Goal: Information Seeking & Learning: Get advice/opinions

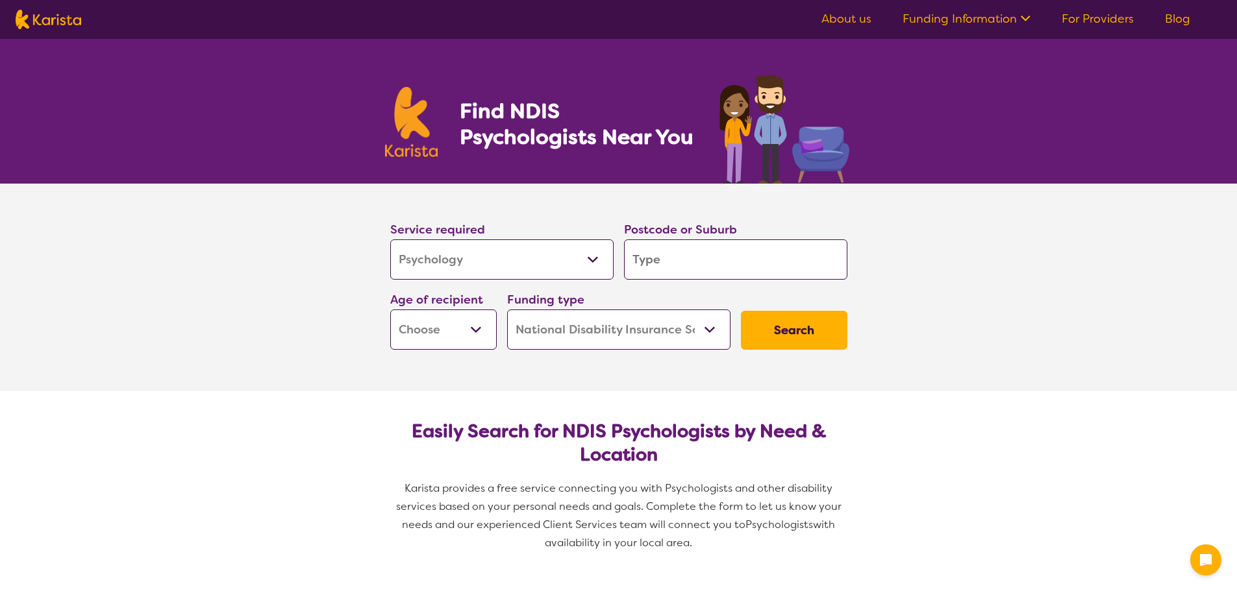
select select "Psychology"
select select "NDIS"
select select "Psychology"
select select "NDIS"
click at [462, 334] on select "Early Childhood - 0 to 9 Child - 10 to 11 Adolescent - 12 to 17 Adult - 18 to 6…" at bounding box center [443, 330] width 106 height 40
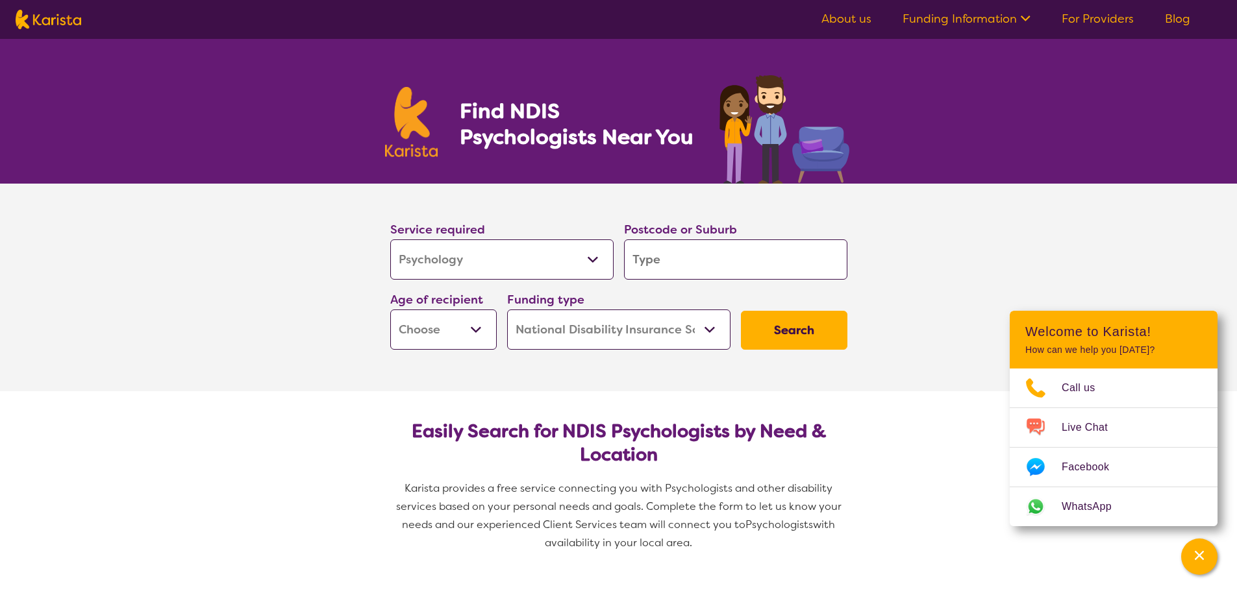
select select "AS"
click at [390, 310] on select "Early Childhood - 0 to 9 Child - 10 to 11 Adolescent - 12 to 17 Adult - 18 to 6…" at bounding box center [443, 330] width 106 height 40
select select "AS"
click at [703, 253] on input "search" at bounding box center [735, 260] width 223 height 40
type input "4"
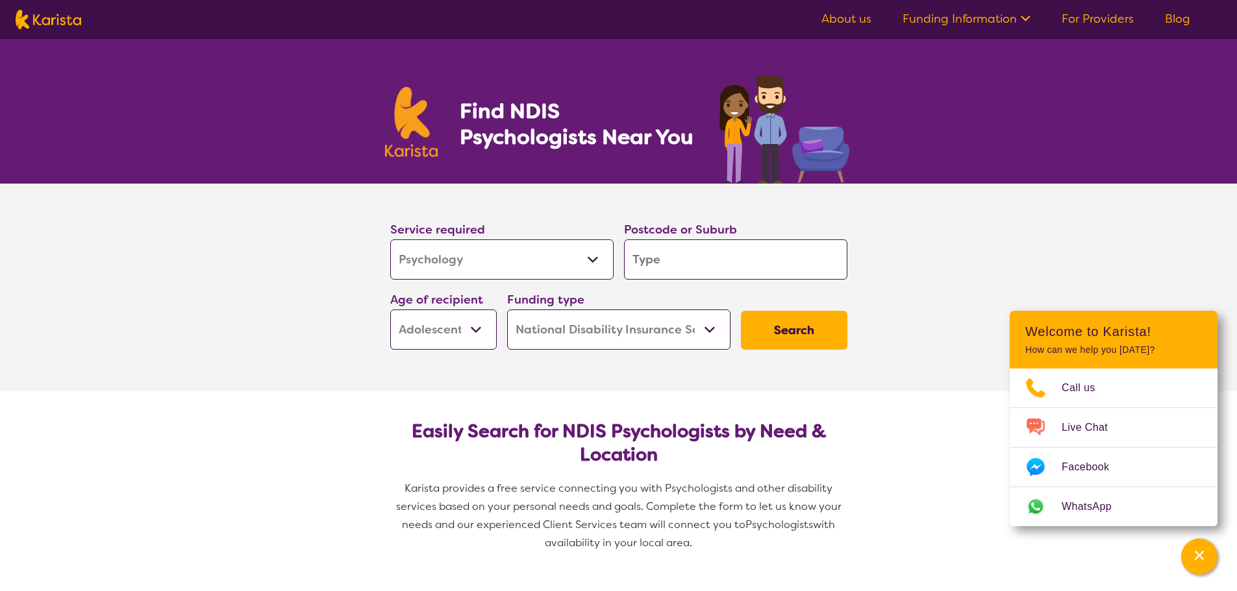
type input "4"
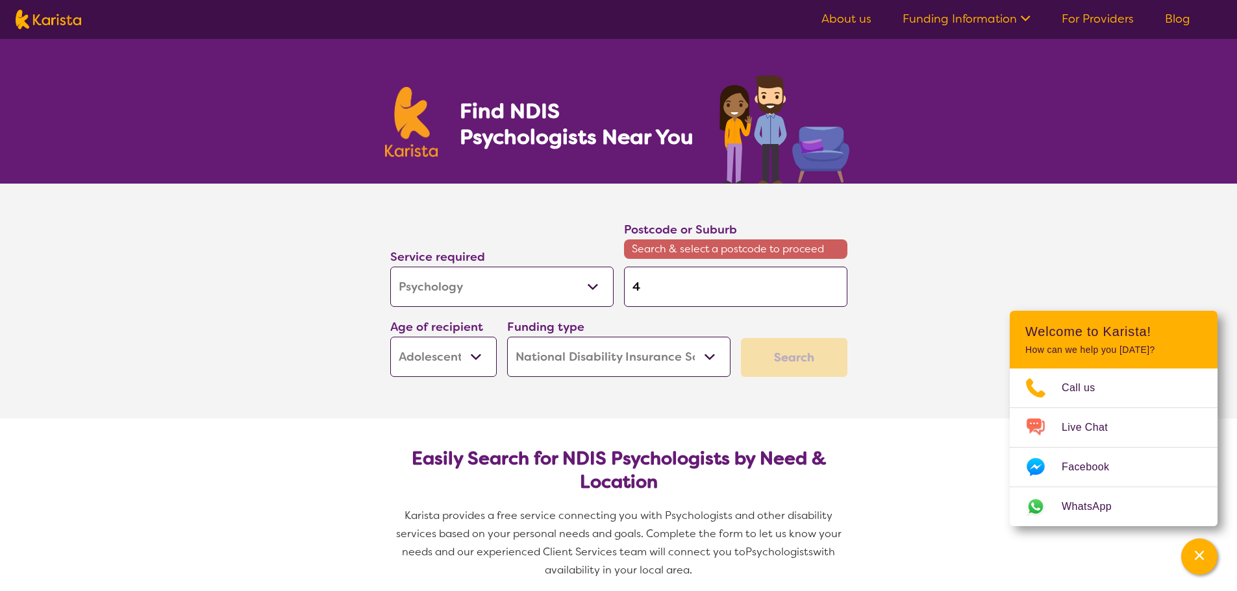
type input "42"
type input "420"
type input "4207"
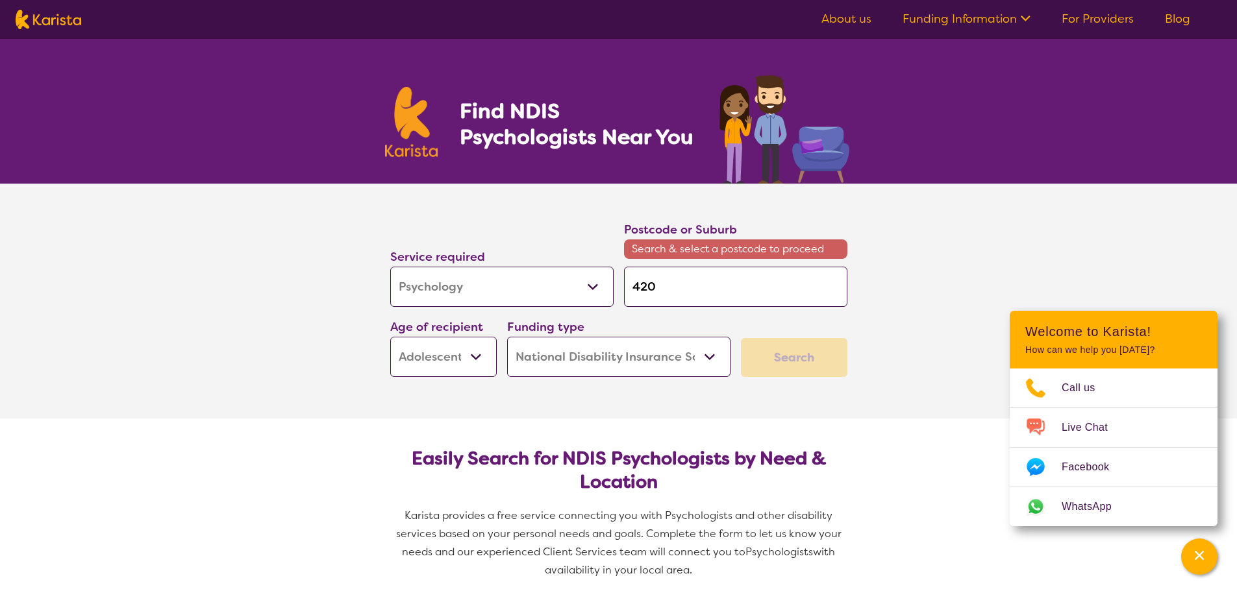
type input "4207"
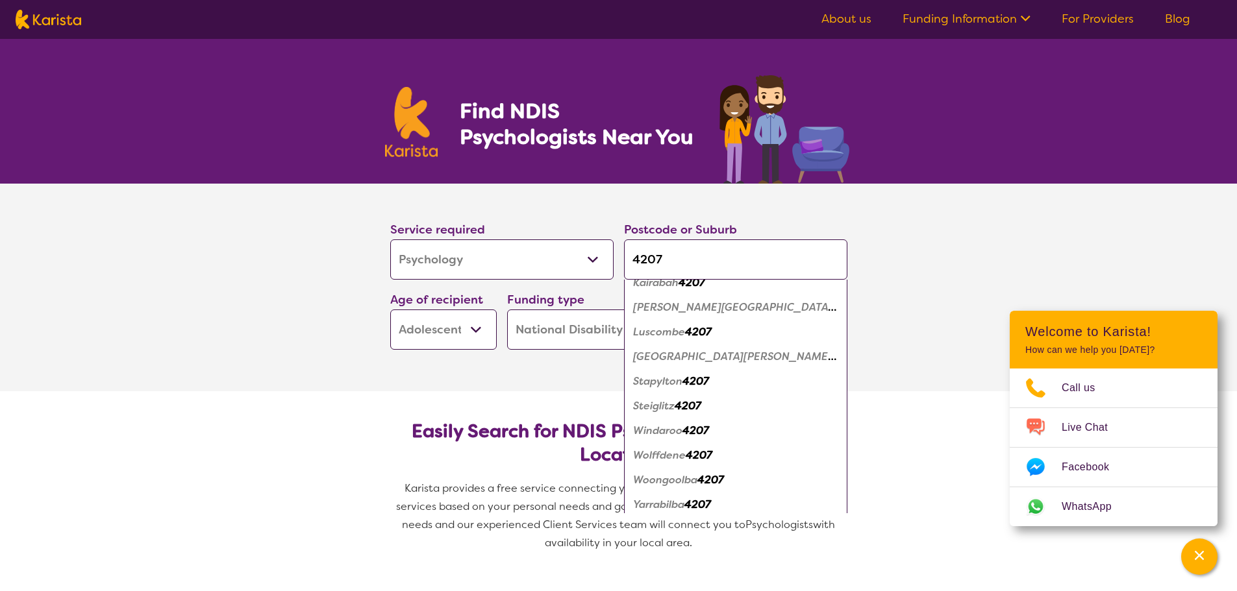
scroll to position [65, 0]
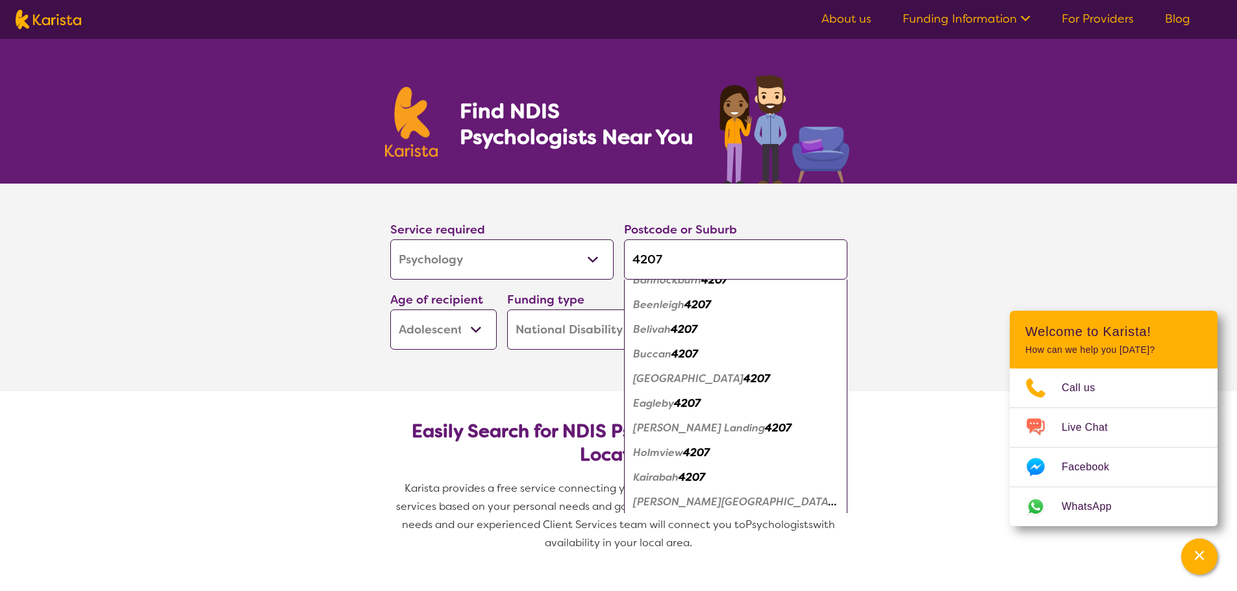
type input "4207"
click at [674, 397] on em "4207" at bounding box center [687, 404] width 27 height 14
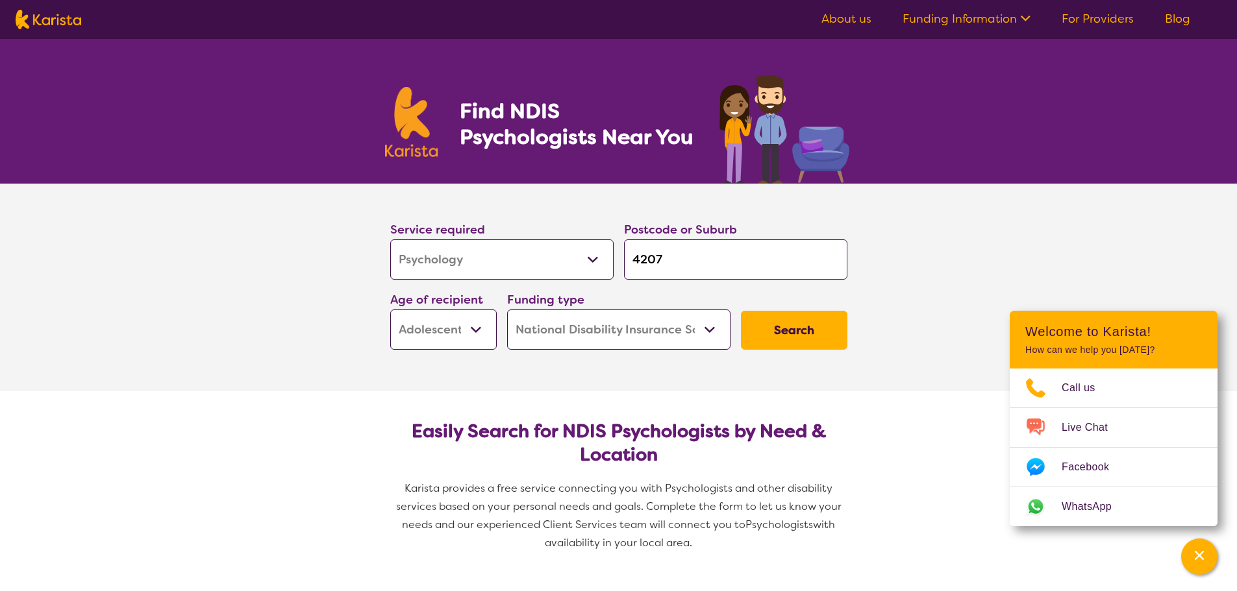
scroll to position [0, 0]
click at [780, 325] on button "Search" at bounding box center [794, 330] width 106 height 39
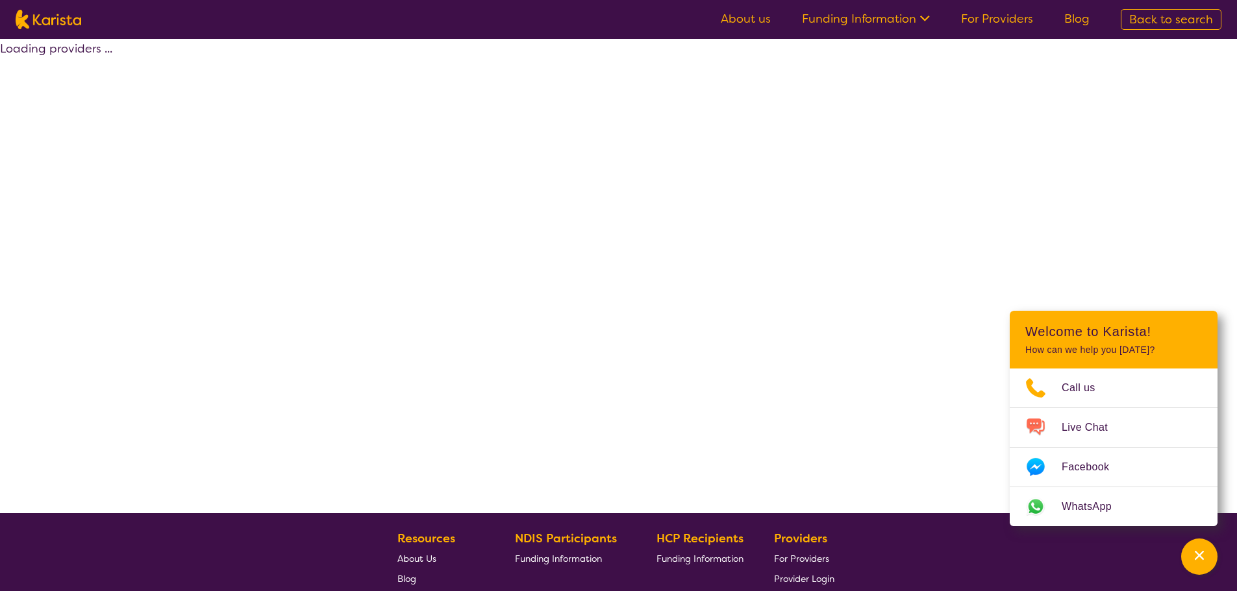
select select "by_score"
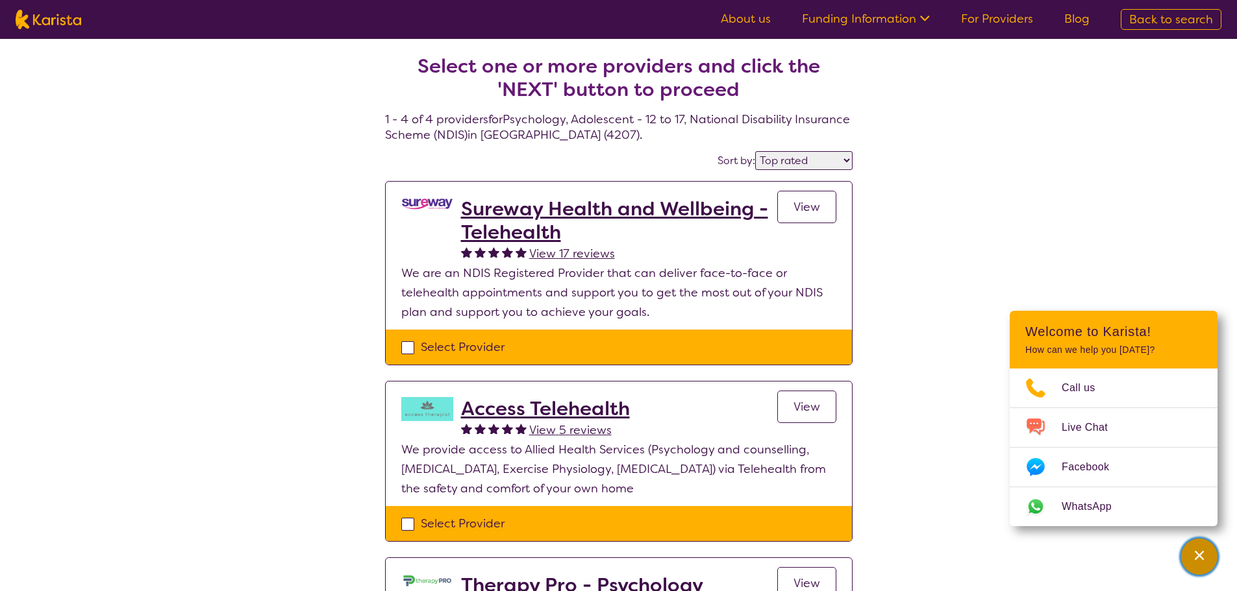
click at [1200, 555] on icon "Channel Menu" at bounding box center [1198, 555] width 13 height 13
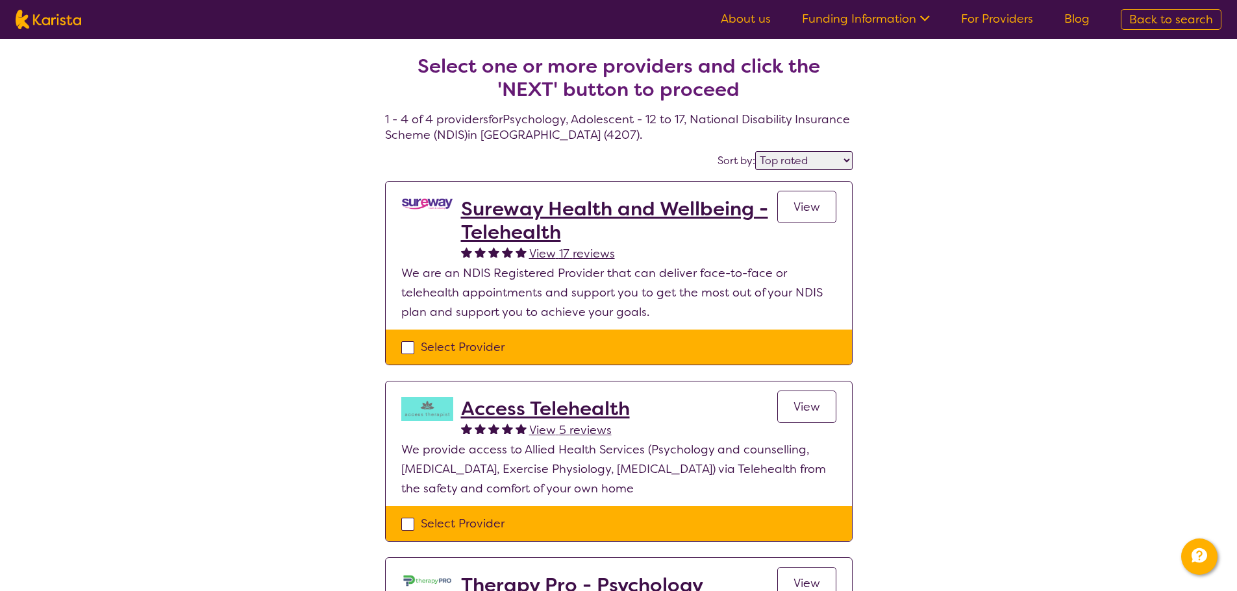
click at [516, 198] on h2 "Sureway Health and Wellbeing - Telehealth" at bounding box center [619, 220] width 316 height 47
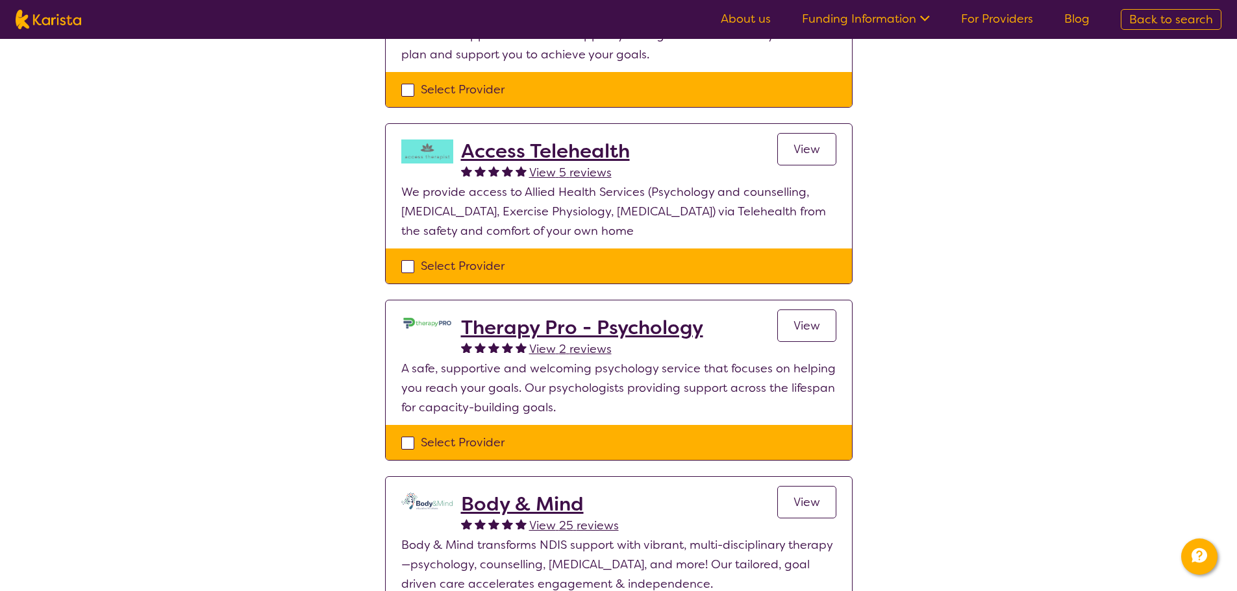
scroll to position [260, 0]
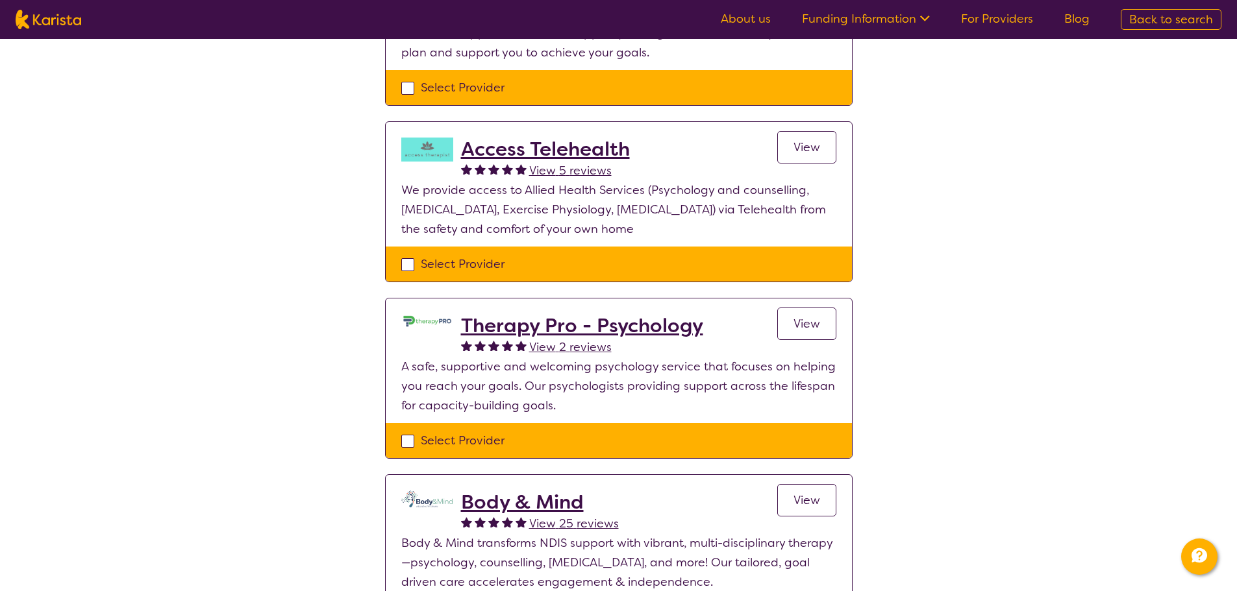
click at [611, 319] on h2 "Therapy Pro - Psychology" at bounding box center [582, 325] width 242 height 23
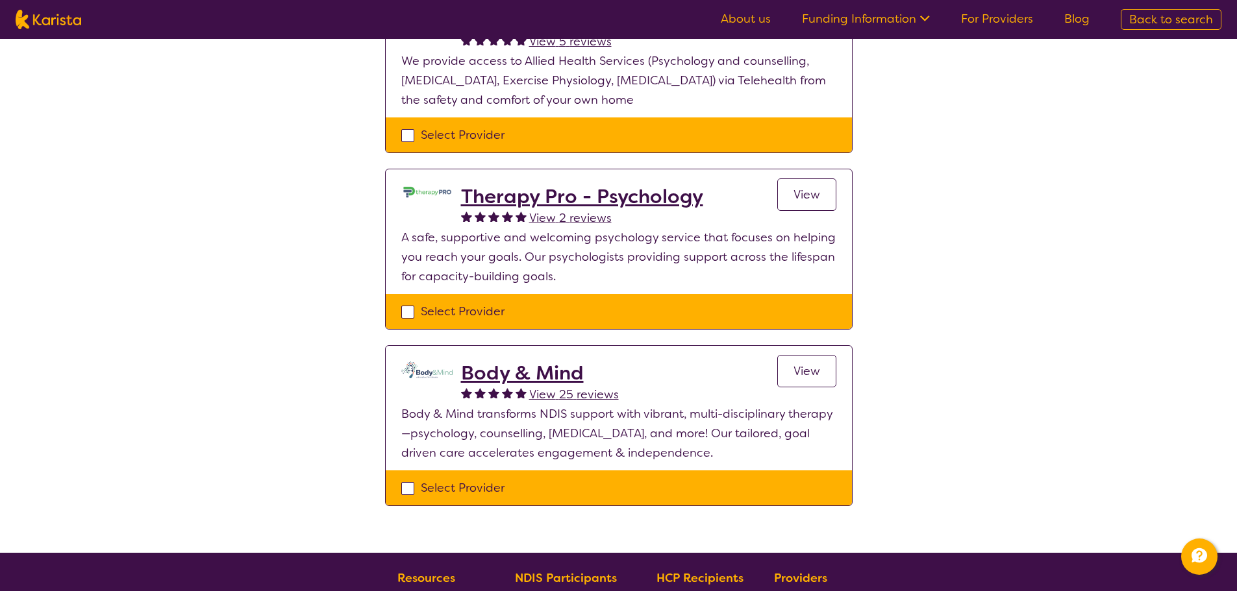
scroll to position [389, 0]
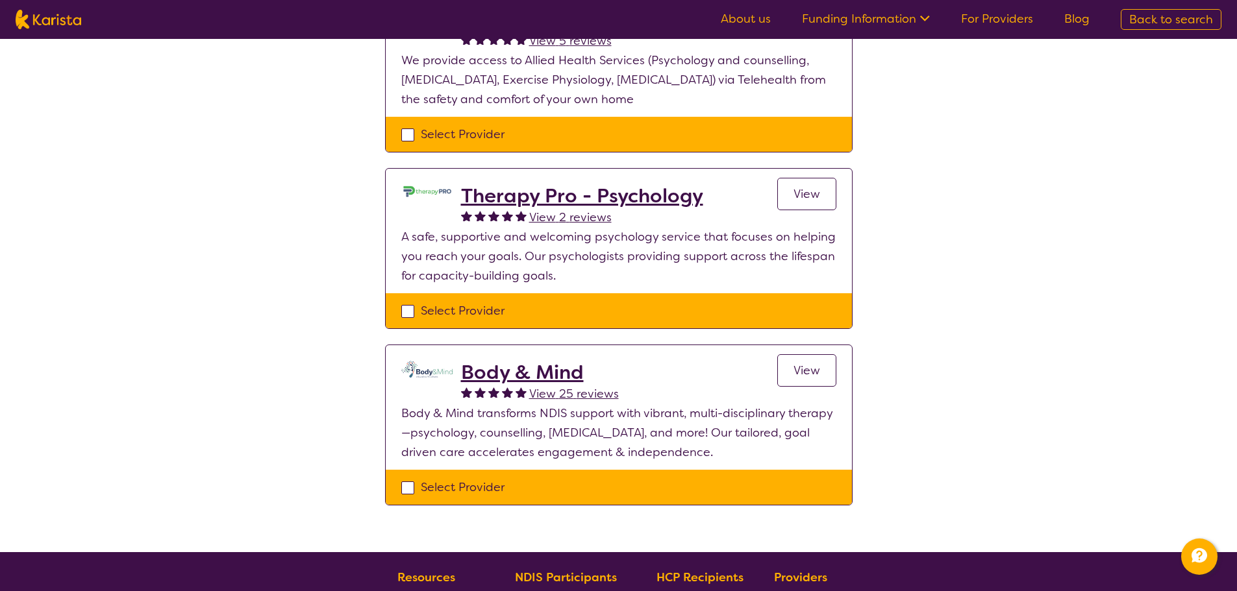
click at [547, 371] on h2 "Body & Mind" at bounding box center [540, 372] width 158 height 23
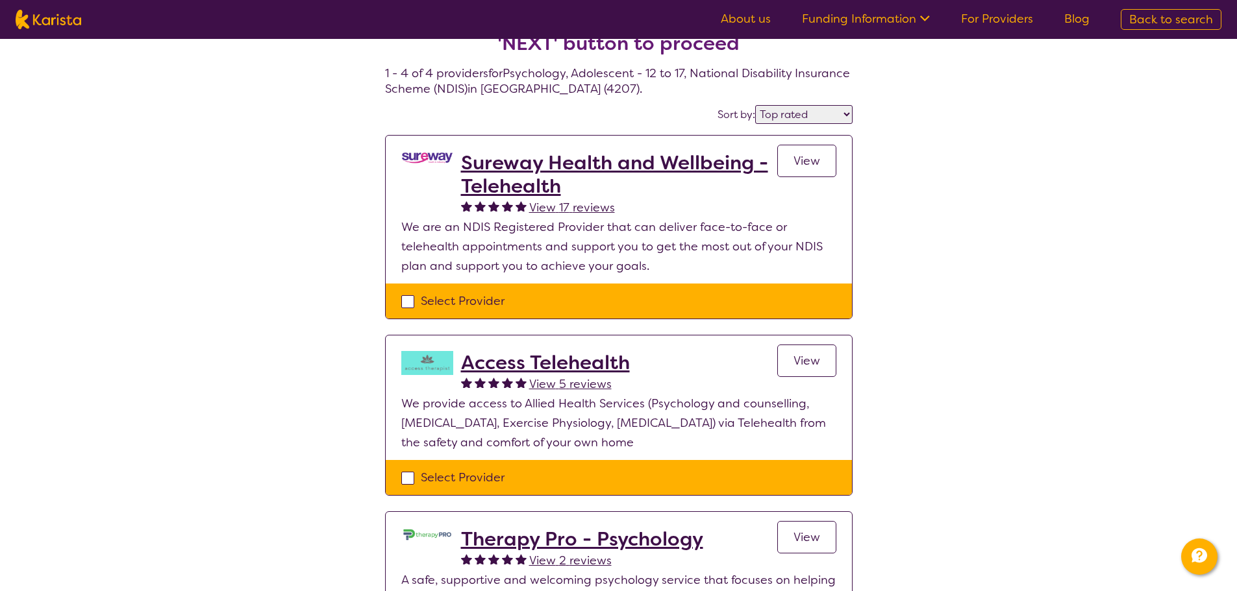
scroll to position [0, 0]
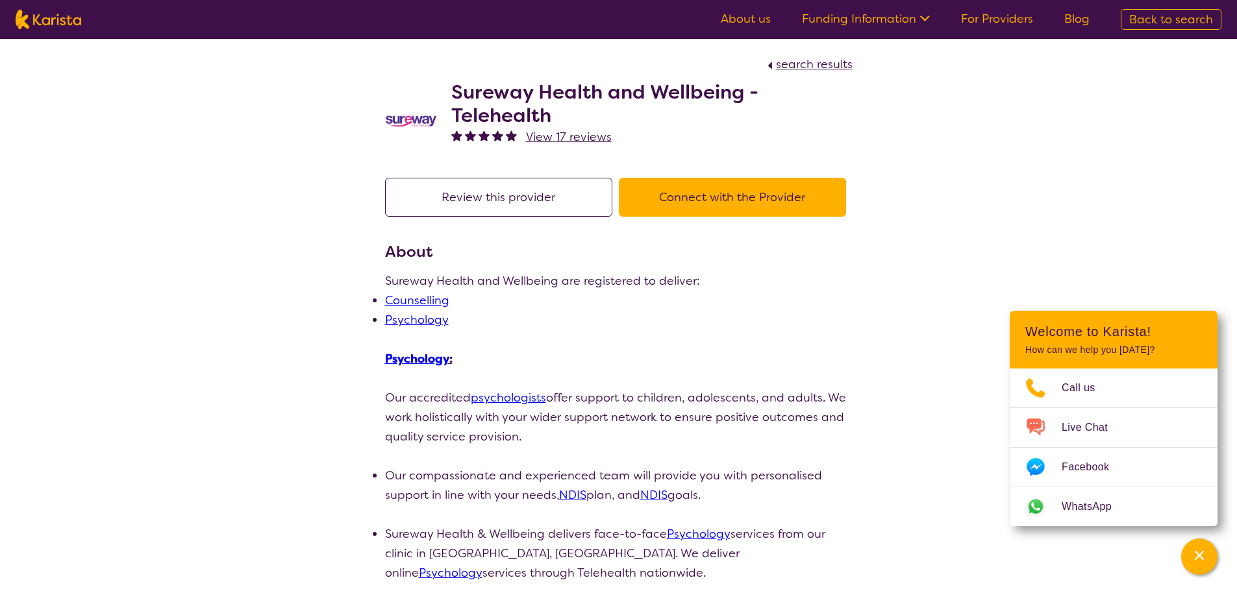
click at [517, 271] on p "Sureway Health and Wellbeing are registered to deliver:" at bounding box center [618, 280] width 467 height 19
click at [661, 414] on p "Our accredited psychologists offer support to children, adolescents, and adults…" at bounding box center [618, 417] width 467 height 58
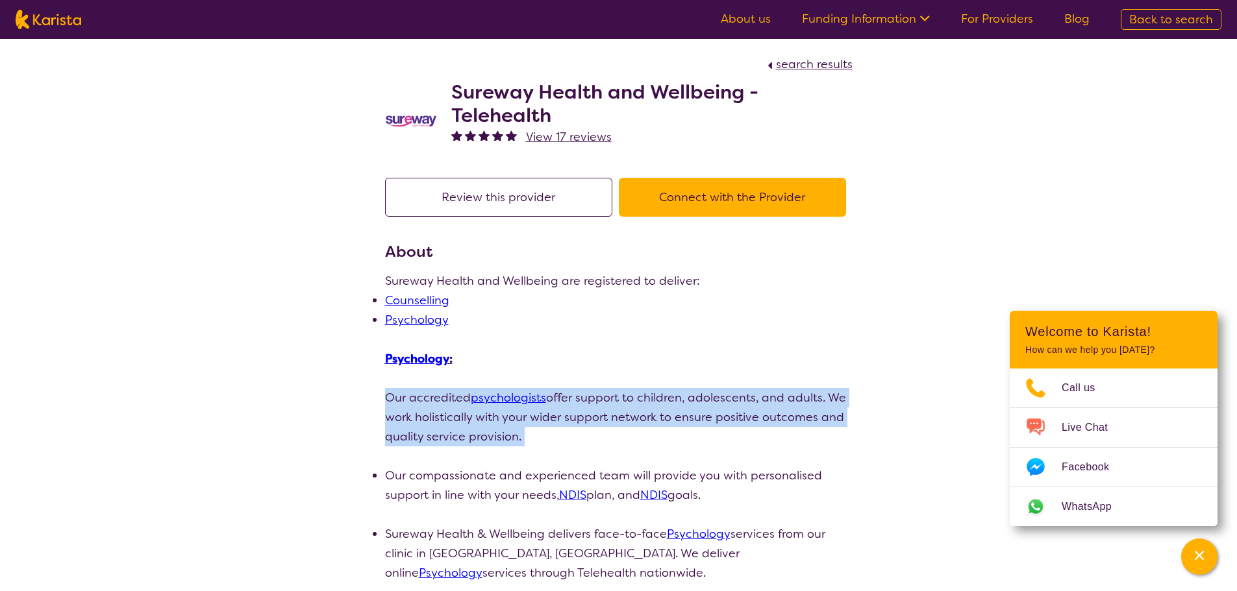
click at [661, 414] on p "Our accredited psychologists offer support to children, adolescents, and adults…" at bounding box center [618, 417] width 467 height 58
click at [632, 428] on p "Our accredited psychologists offer support to children, adolescents, and adults…" at bounding box center [618, 417] width 467 height 58
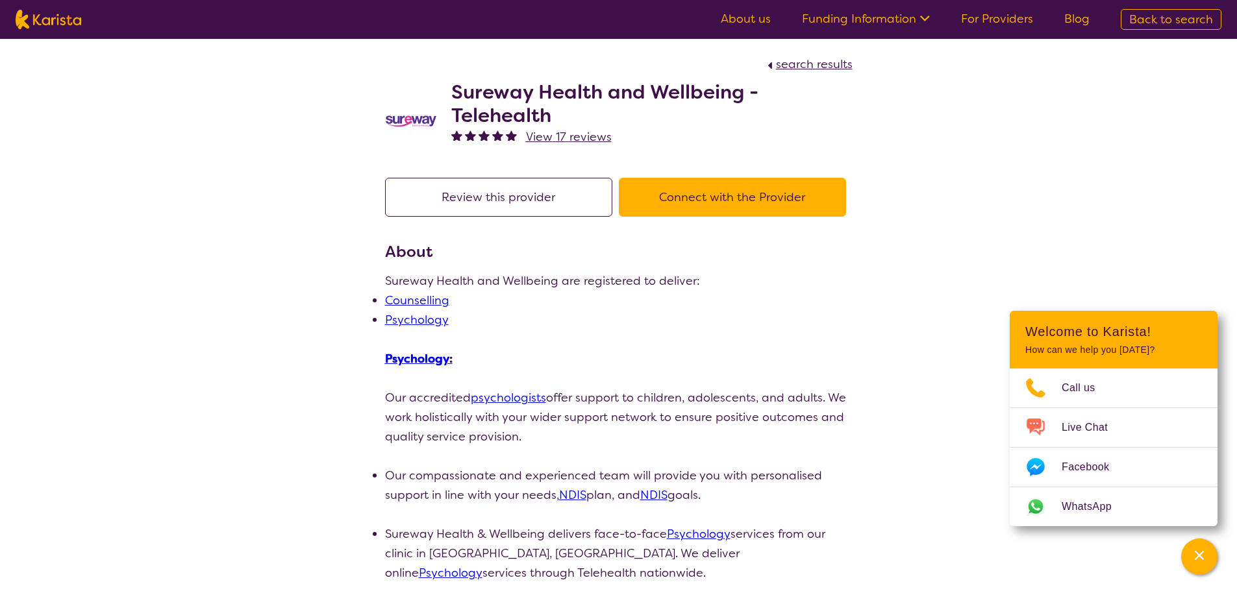
click at [660, 410] on p "Our accredited psychologists offer support to children, adolescents, and adults…" at bounding box center [618, 417] width 467 height 58
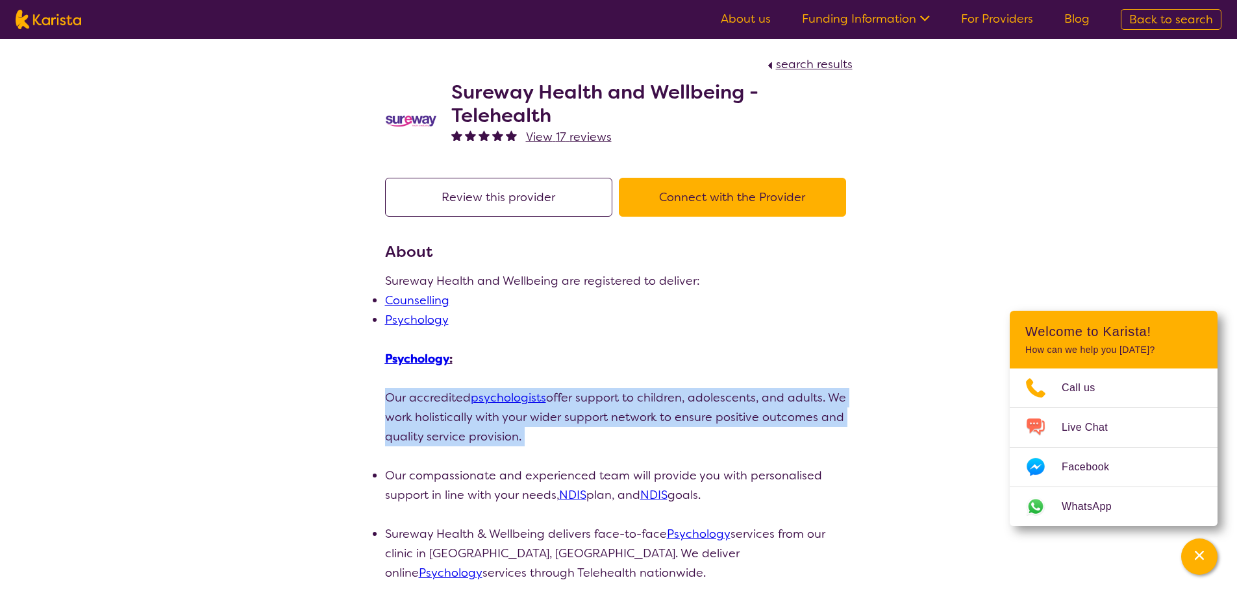
click at [660, 410] on p "Our accredited psychologists offer support to children, adolescents, and adults…" at bounding box center [618, 417] width 467 height 58
click at [667, 412] on p "Our accredited psychologists offer support to children, adolescents, and adults…" at bounding box center [618, 417] width 467 height 58
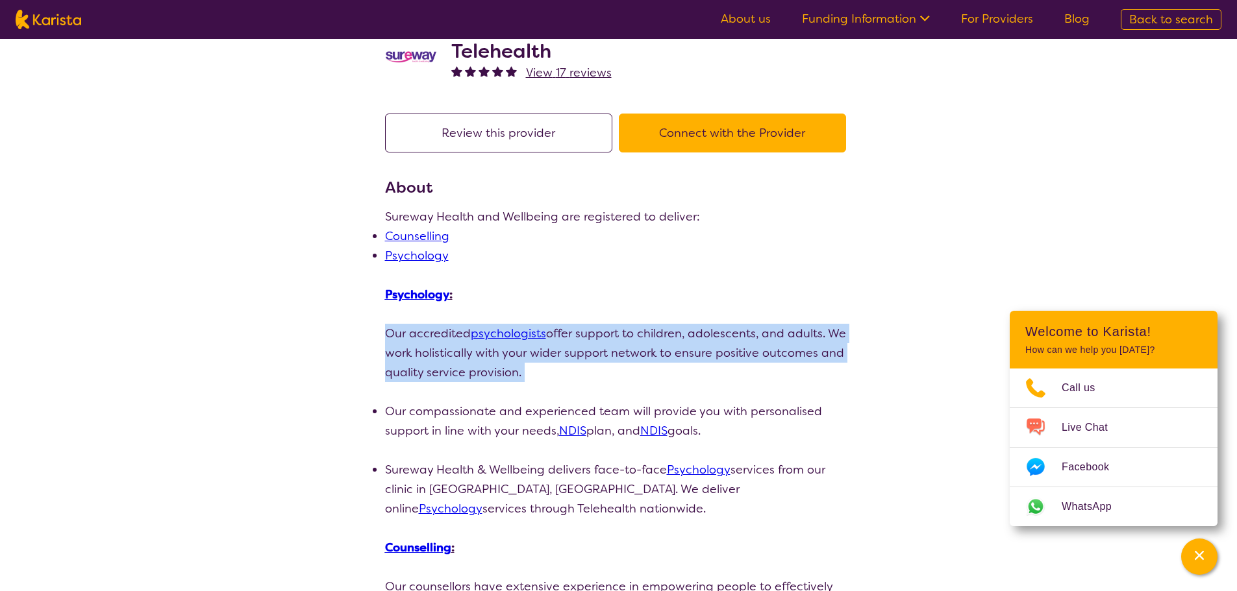
scroll to position [65, 0]
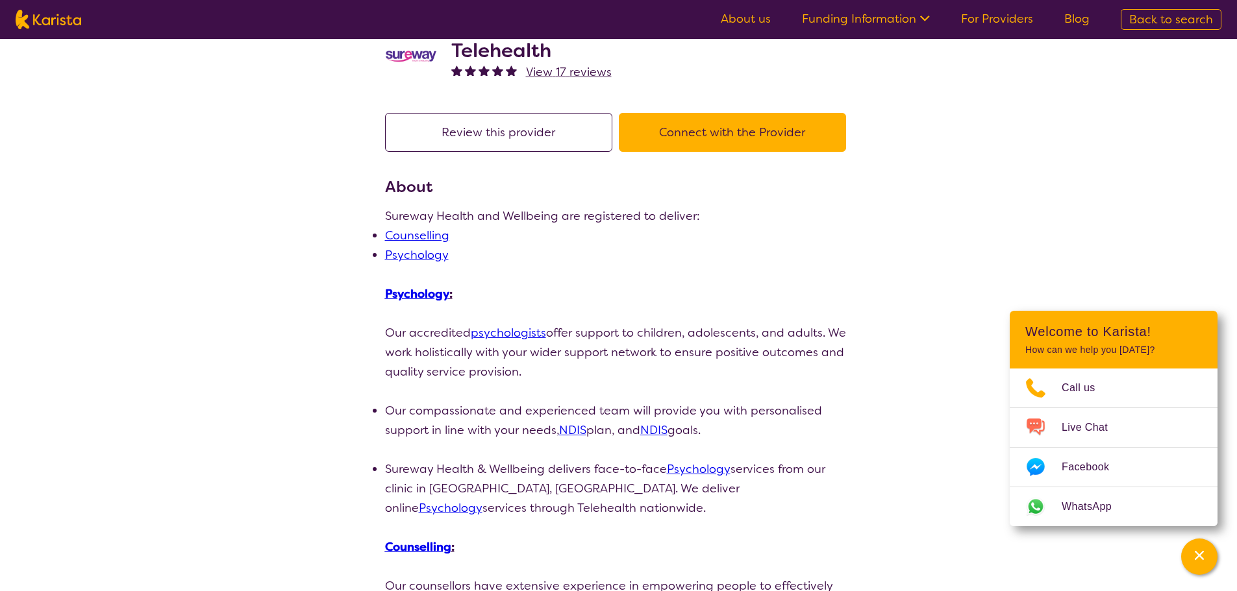
click at [488, 410] on li "Our compassionate and experienced team will provide you with personalised suppo…" at bounding box center [618, 420] width 467 height 39
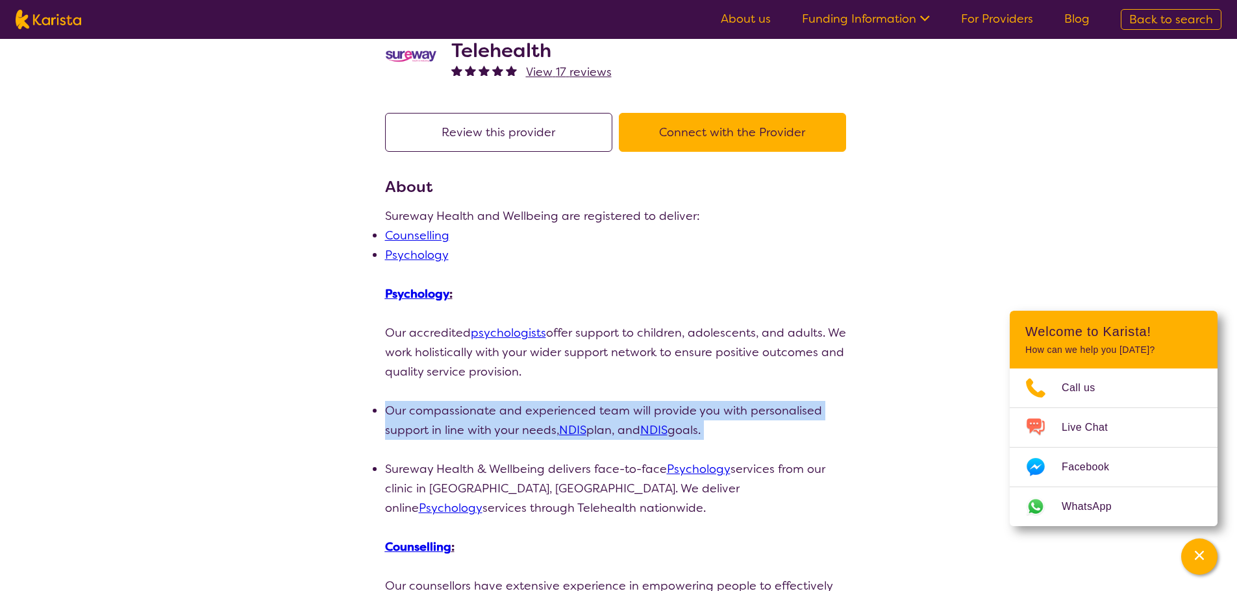
click at [488, 410] on li "Our compassionate and experienced team will provide you with personalised suppo…" at bounding box center [618, 420] width 467 height 39
click at [473, 422] on li "Our compassionate and experienced team will provide you with personalised suppo…" at bounding box center [618, 420] width 467 height 39
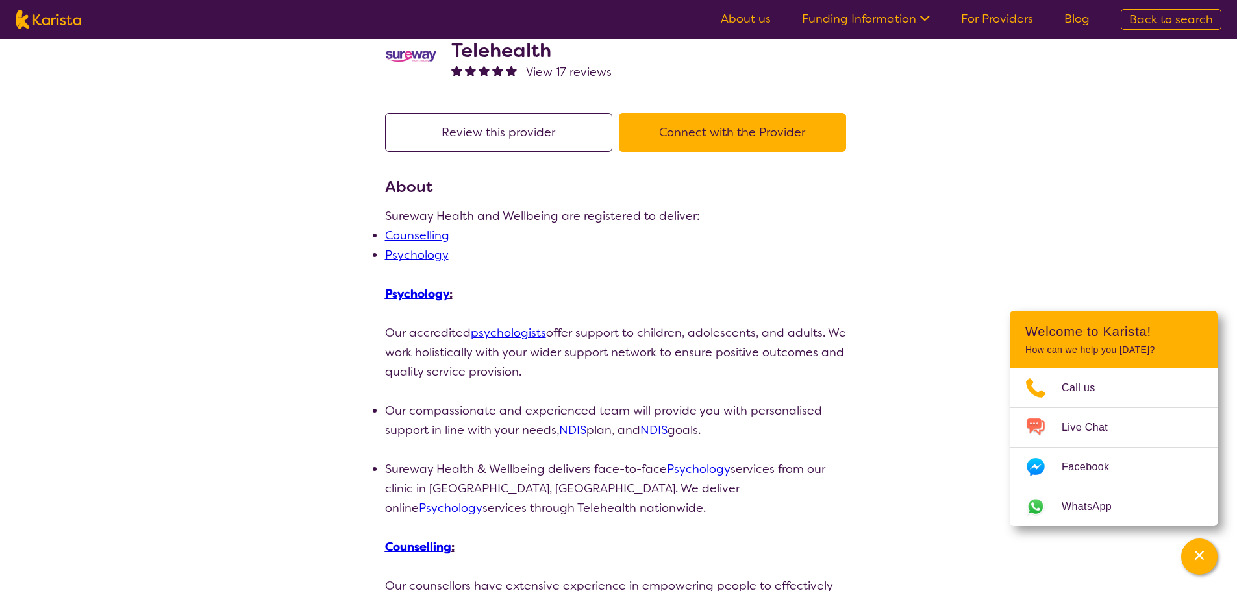
click at [493, 482] on li "Sureway Health & Wellbeing delivers face-to-face Psychology services from our c…" at bounding box center [618, 489] width 467 height 58
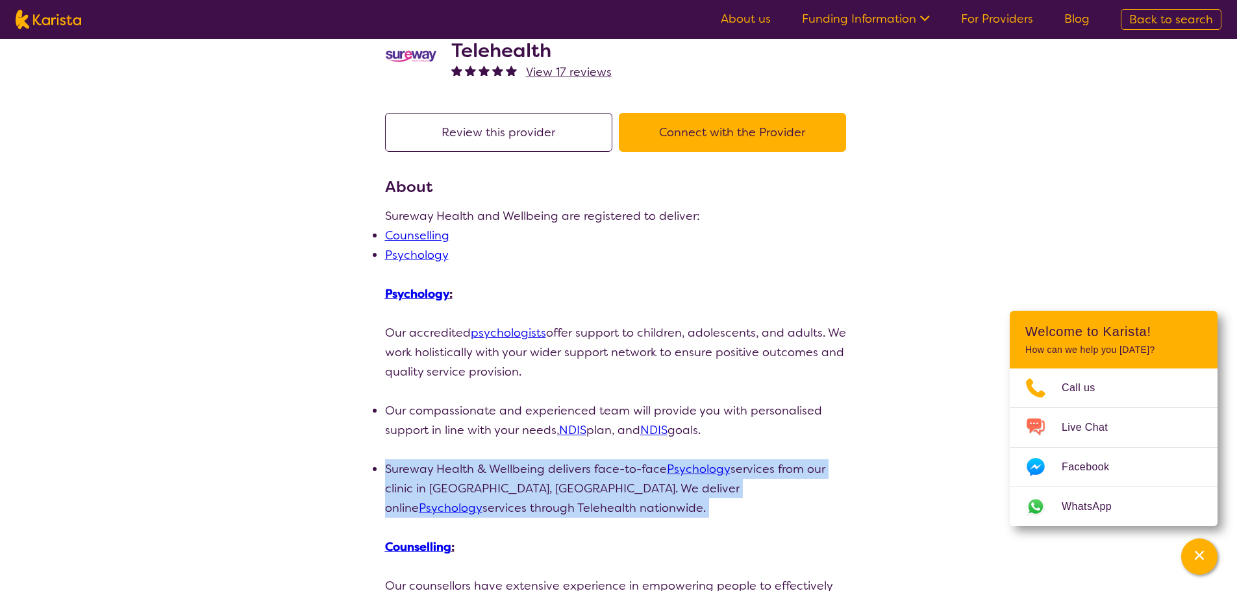
click at [493, 482] on li "Sureway Health & Wellbeing delivers face-to-face Psychology services from our c…" at bounding box center [618, 489] width 467 height 58
click at [499, 462] on li "Sureway Health & Wellbeing delivers face-to-face Psychology services from our c…" at bounding box center [618, 489] width 467 height 58
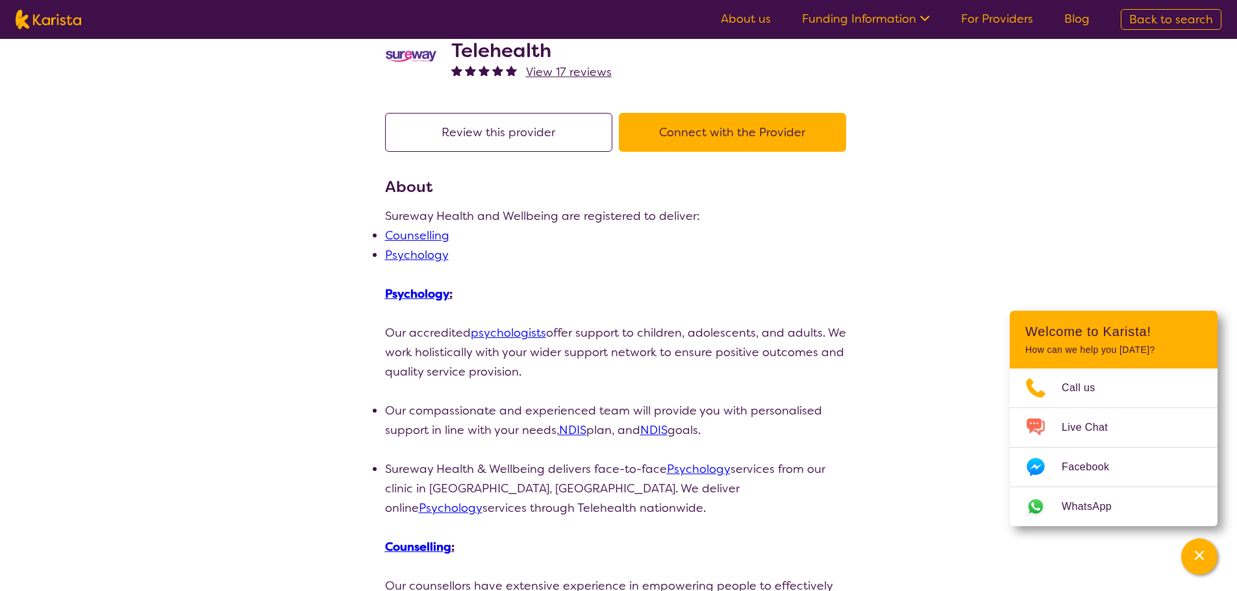
scroll to position [130, 0]
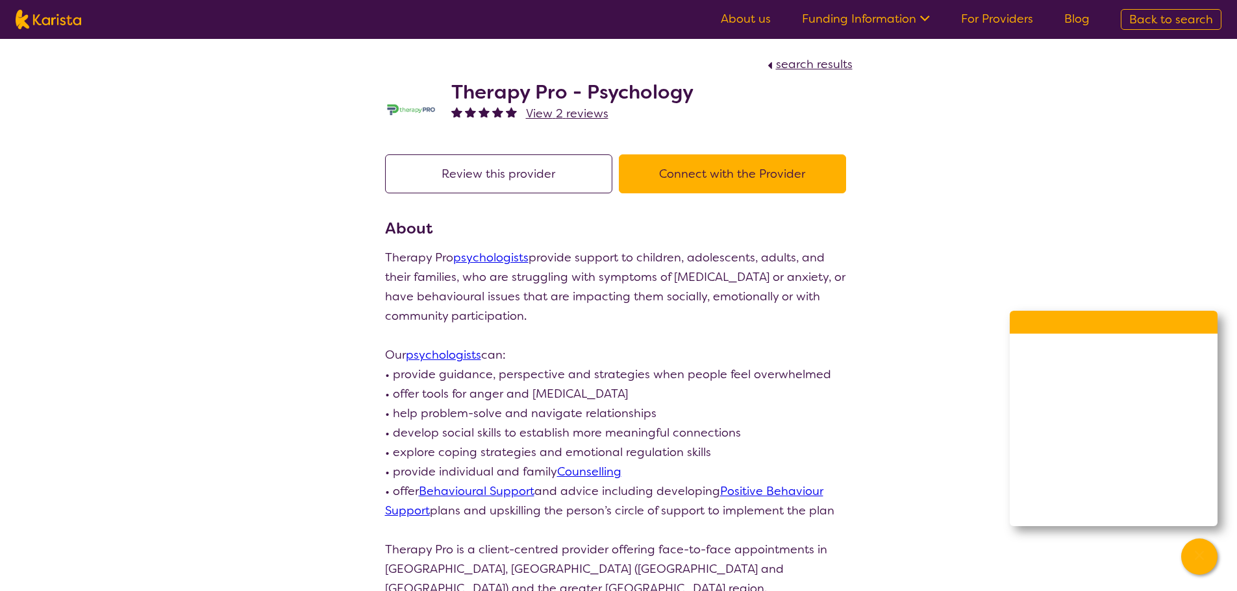
click at [506, 250] on link "psychologists" at bounding box center [490, 258] width 75 height 16
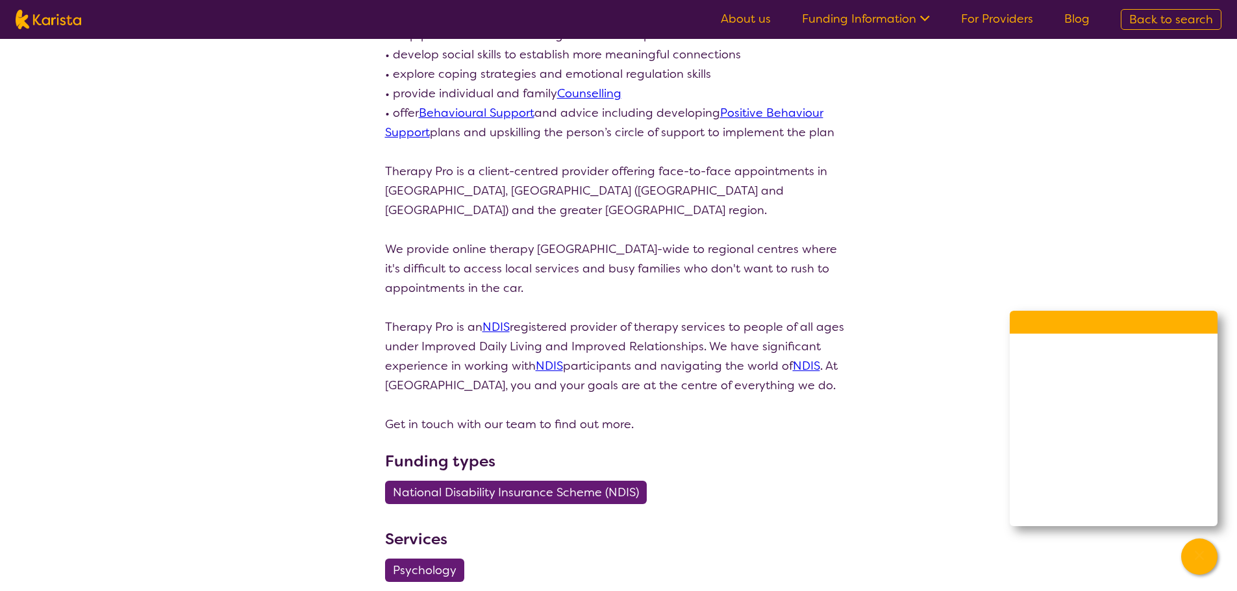
scroll to position [389, 0]
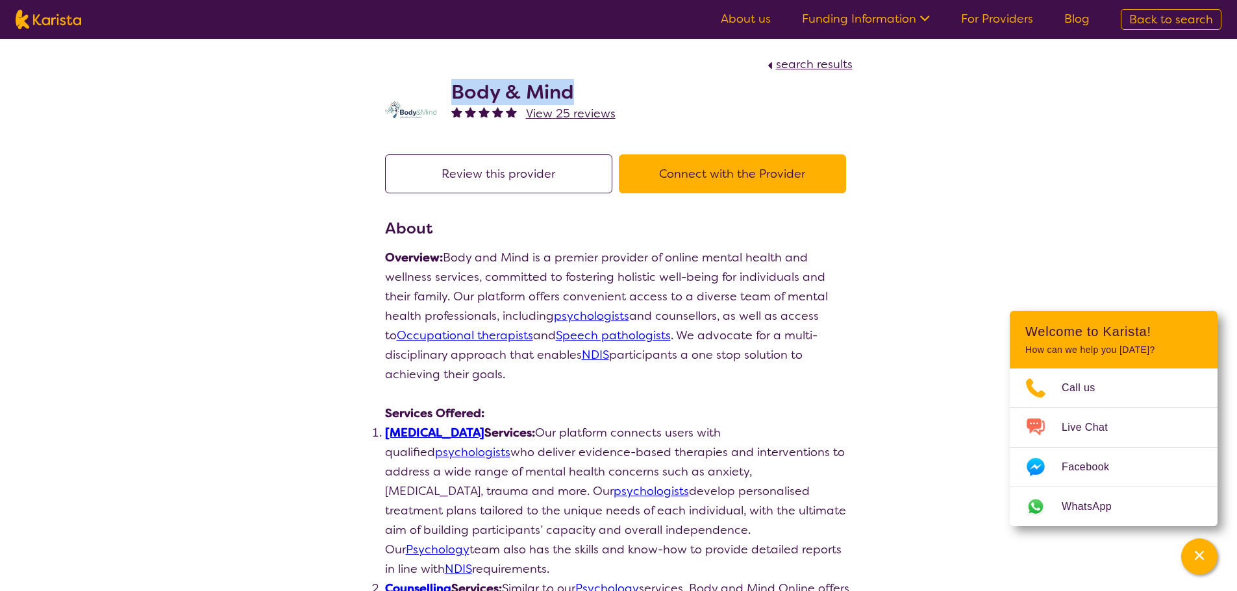
drag, startPoint x: 581, startPoint y: 85, endPoint x: 443, endPoint y: 75, distance: 138.6
click at [443, 75] on div "Body & Mind View 25 reviews" at bounding box center [618, 106] width 467 height 65
copy h2 "Body & Mind"
